Goal: Task Accomplishment & Management: Manage account settings

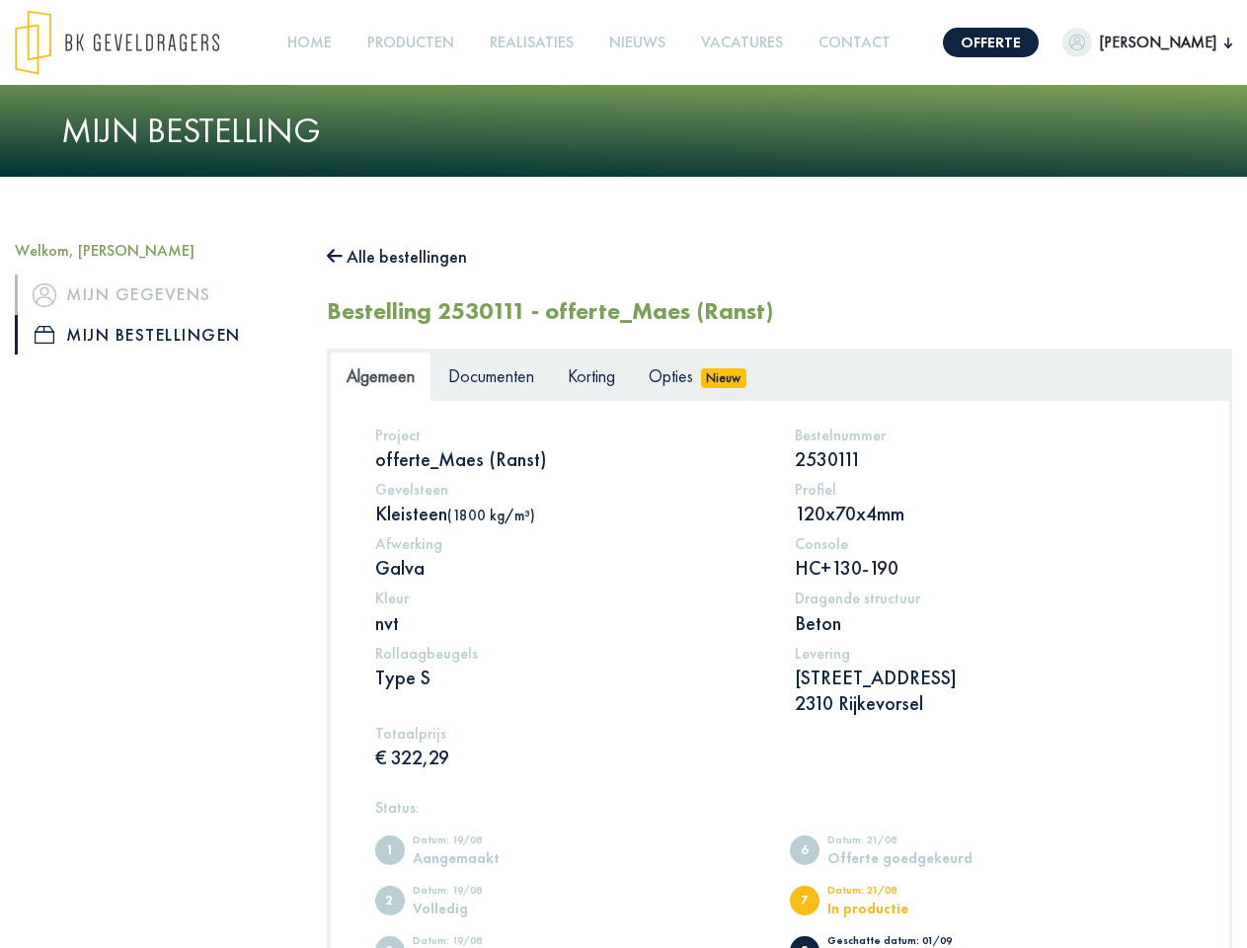
click at [136, 42] on img at bounding box center [117, 42] width 204 height 65
click at [965, 42] on link "Offerte" at bounding box center [991, 43] width 96 height 30
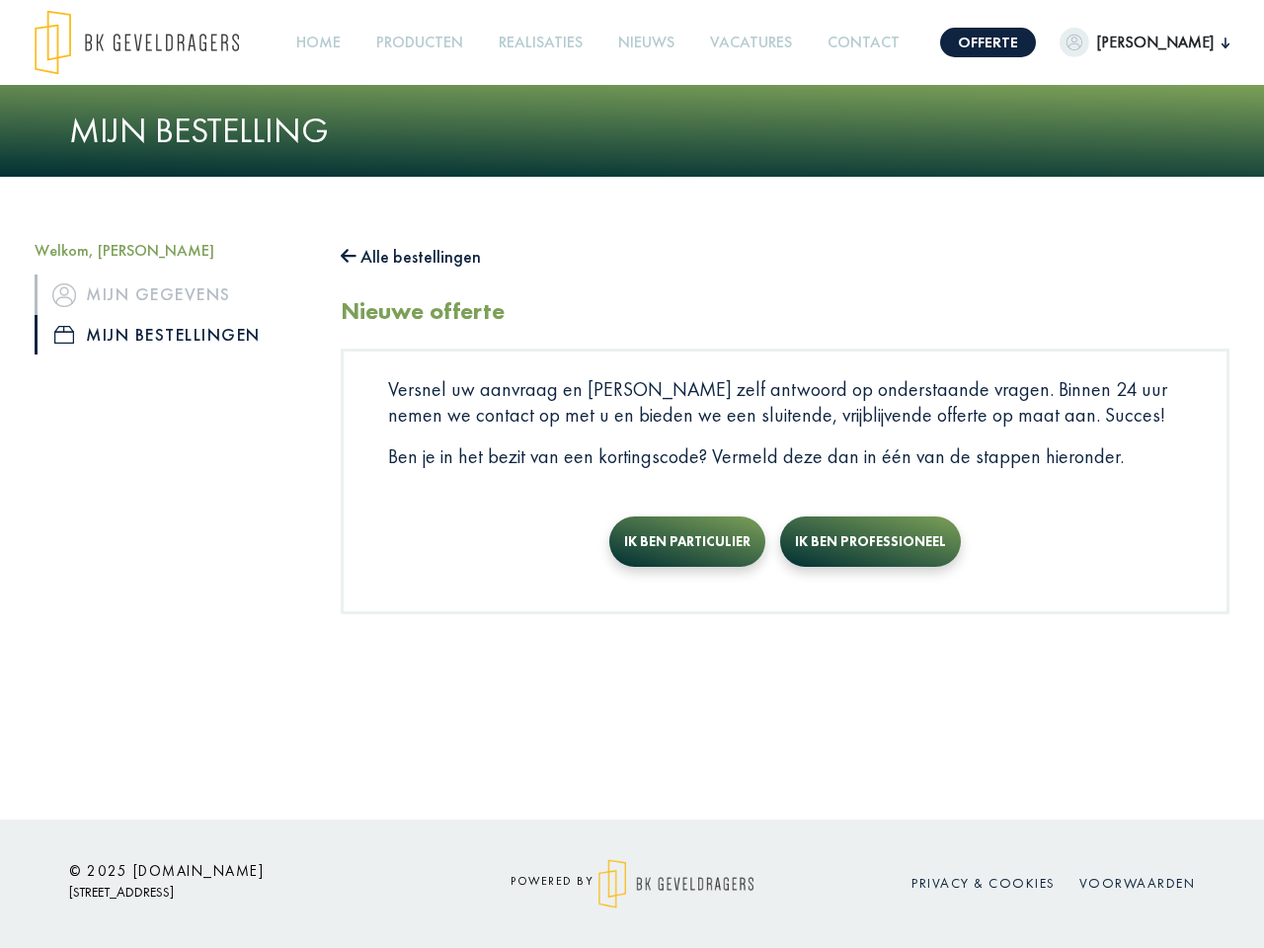
click at [1124, 42] on span "[PERSON_NAME]" at bounding box center [1155, 43] width 132 height 24
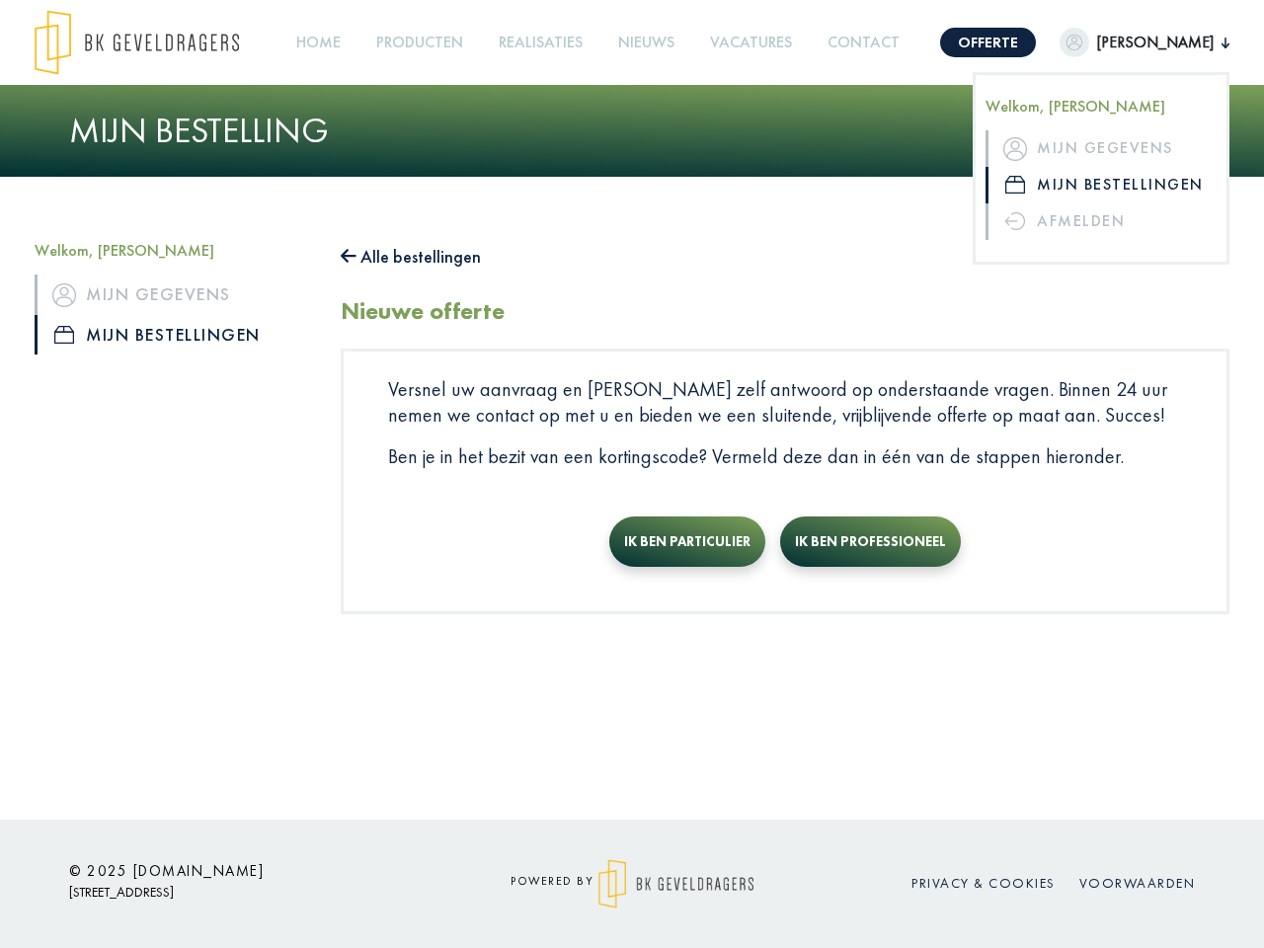
click at [412, 42] on link "Producten +" at bounding box center [419, 43] width 103 height 44
click at [407, 257] on button "Alle bestellingen" at bounding box center [411, 257] width 140 height 32
